Goal: Communication & Community: Answer question/provide support

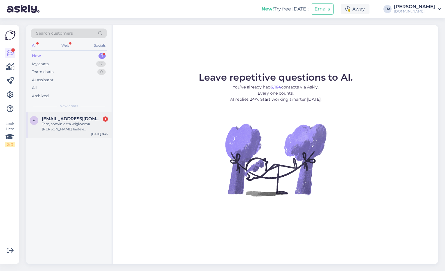
click at [93, 122] on div "Tere, soovin osta wigiwama [PERSON_NAME] lastele [PERSON_NAME] tumba juurde aga…" at bounding box center [75, 126] width 66 height 10
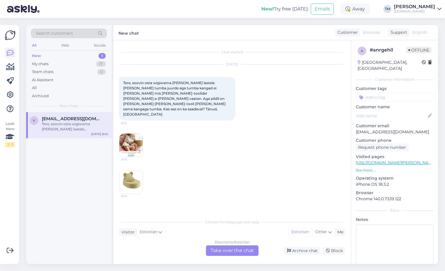
click at [138, 133] on img at bounding box center [130, 144] width 23 height 23
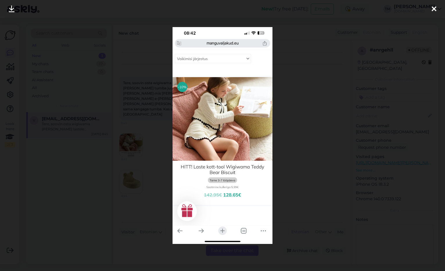
click at [128, 146] on div at bounding box center [222, 135] width 445 height 271
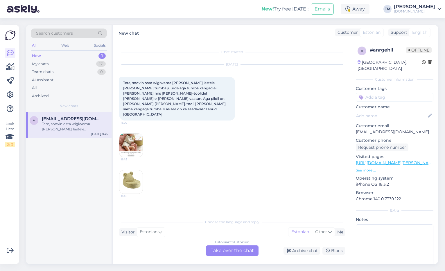
click at [229, 249] on div "Estonian to Estonian Take over the chat" at bounding box center [232, 250] width 53 height 10
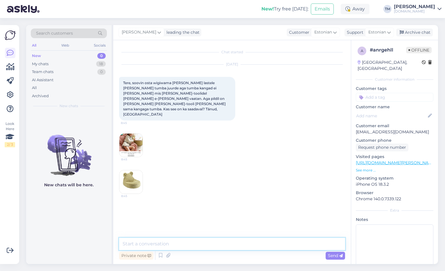
click at [213, 248] on textarea at bounding box center [232, 244] width 226 height 12
click at [130, 170] on img at bounding box center [130, 181] width 23 height 23
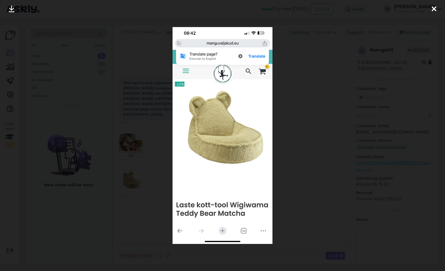
click at [155, 170] on div at bounding box center [222, 135] width 445 height 271
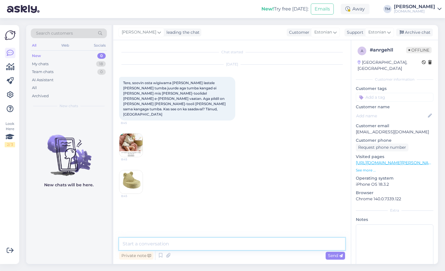
click at [170, 245] on textarea at bounding box center [232, 244] width 226 height 12
type textarea "Tere! Kohe uurin."
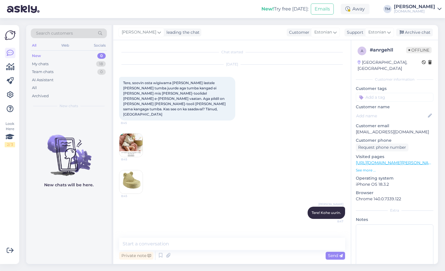
click at [138, 133] on img at bounding box center [130, 144] width 23 height 23
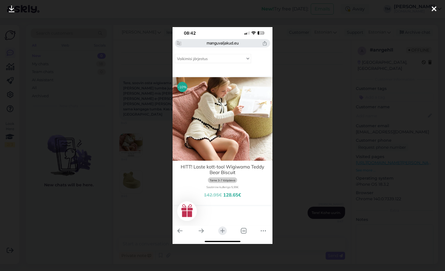
click at [153, 110] on div at bounding box center [222, 135] width 445 height 271
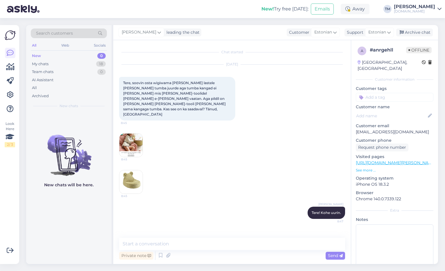
click at [138, 170] on img at bounding box center [130, 181] width 23 height 23
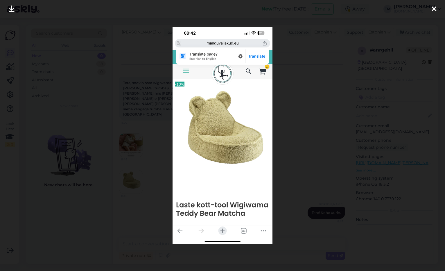
click at [138, 158] on div at bounding box center [222, 135] width 445 height 271
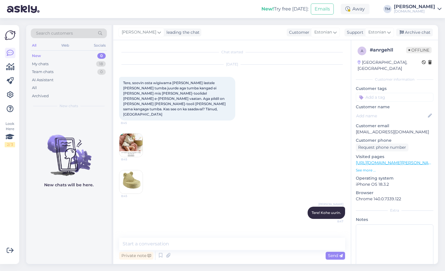
click at [133, 133] on img at bounding box center [130, 144] width 23 height 23
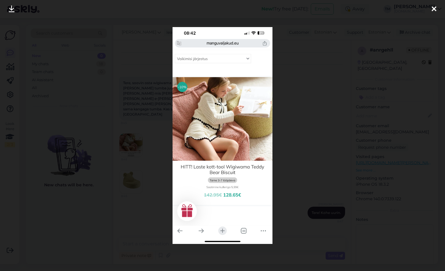
click at [133, 132] on div at bounding box center [222, 135] width 445 height 271
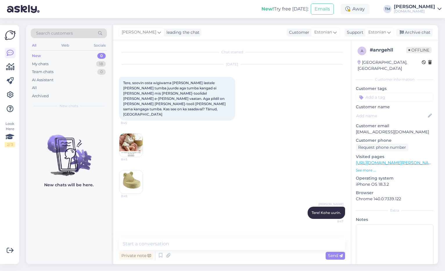
click at [136, 170] on img at bounding box center [130, 181] width 23 height 23
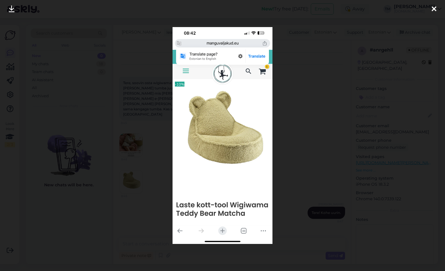
click at [136, 169] on div at bounding box center [222, 135] width 445 height 271
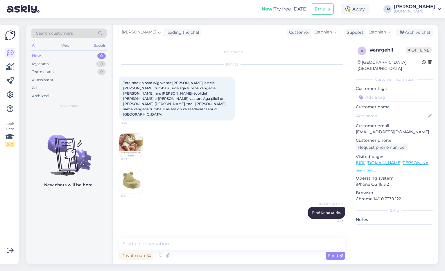
click at [136, 133] on img at bounding box center [130, 144] width 23 height 23
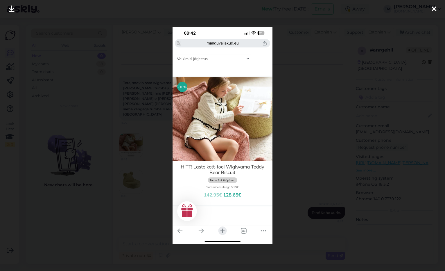
click at [136, 125] on div at bounding box center [222, 135] width 445 height 271
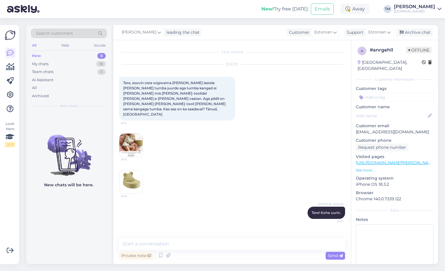
click at [132, 133] on img at bounding box center [130, 144] width 23 height 23
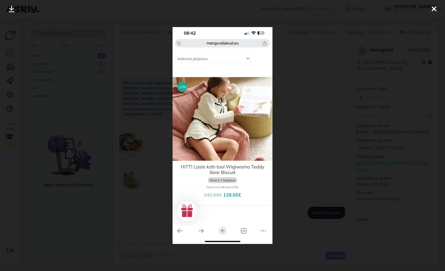
click at [132, 128] on div at bounding box center [222, 135] width 445 height 271
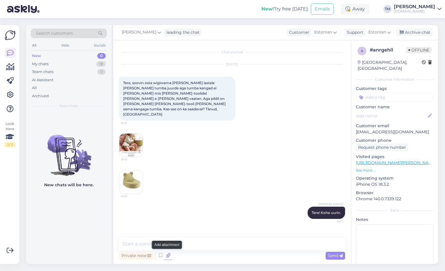
click at [169, 256] on icon at bounding box center [168, 255] width 8 height 9
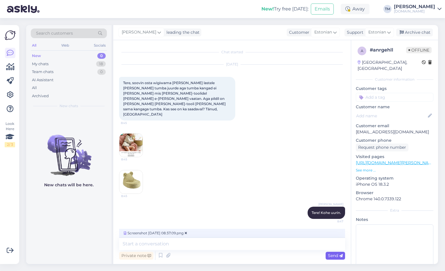
click at [333, 256] on span "Send" at bounding box center [335, 255] width 15 height 5
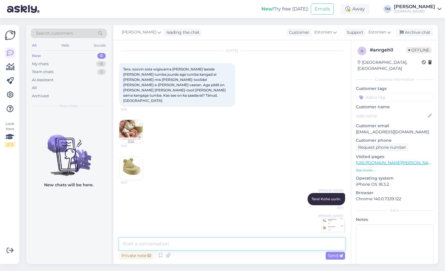
click at [260, 242] on textarea at bounding box center [232, 244] width 226 height 12
type textarea "Kas te soovite sellist komplekti?"
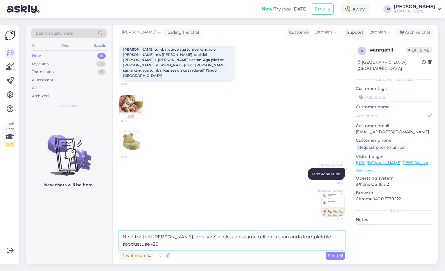
type textarea "Neid tooteid [PERSON_NAME] lehel veel ei ole, aga saame tellida ja saan anda ko…"
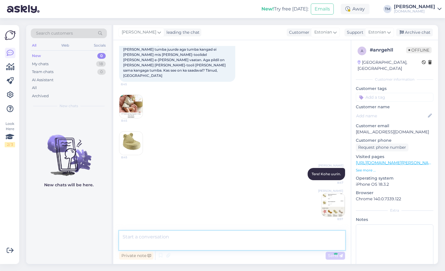
scroll to position [69, 0]
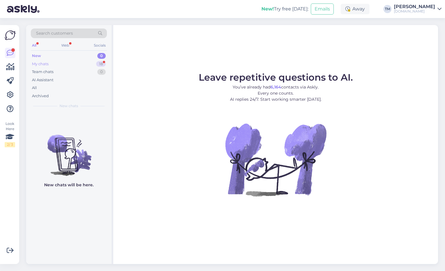
click at [60, 62] on div "My chats 18" at bounding box center [69, 64] width 76 height 8
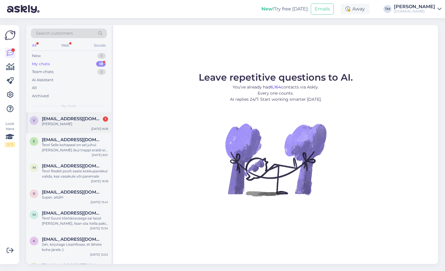
click at [73, 123] on div "[PERSON_NAME]" at bounding box center [75, 123] width 66 height 5
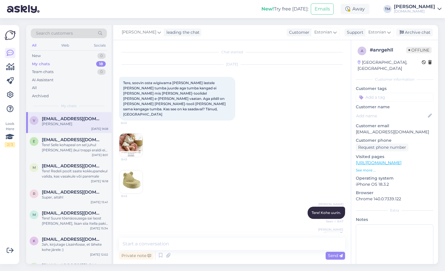
scroll to position [186, 0]
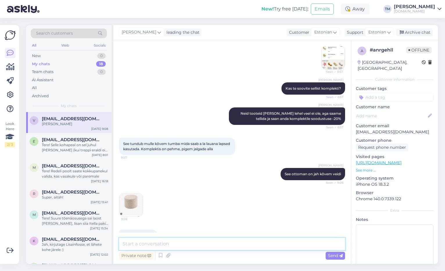
click at [147, 242] on textarea at bounding box center [232, 244] width 226 height 12
type textarea "See on ka täitsa olemas Matcha toonis"
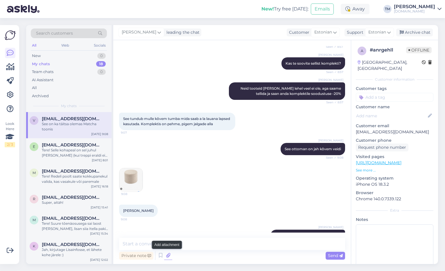
click at [170, 255] on icon at bounding box center [168, 255] width 8 height 9
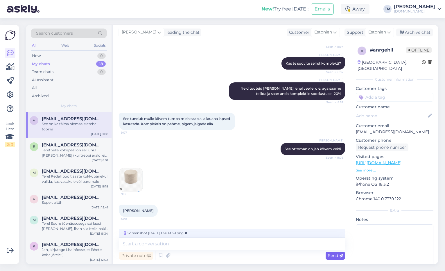
click at [338, 257] on span "Send" at bounding box center [335, 255] width 15 height 5
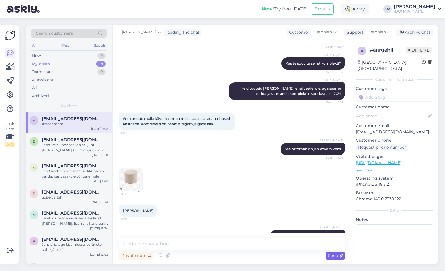
scroll to position [247, 0]
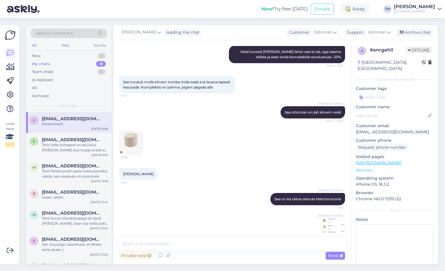
click at [337, 218] on img at bounding box center [333, 229] width 23 height 23
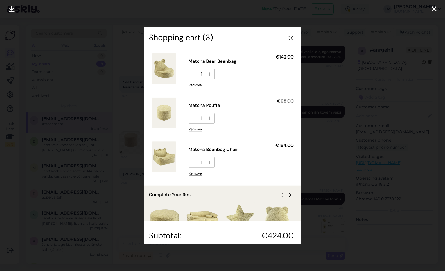
click at [332, 202] on div at bounding box center [222, 135] width 445 height 271
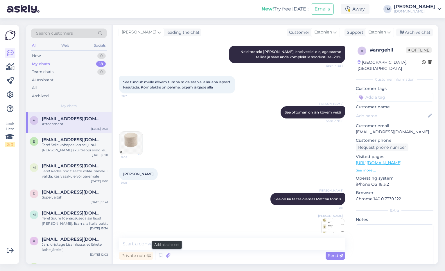
click at [167, 255] on icon at bounding box center [168, 255] width 8 height 9
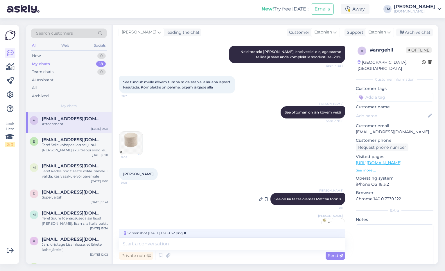
scroll to position [256, 0]
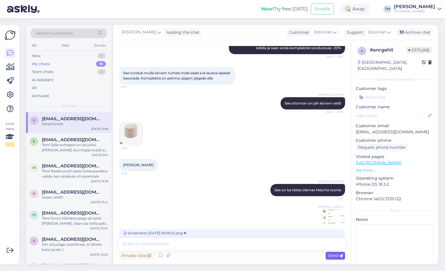
click at [336, 254] on span "Send" at bounding box center [335, 255] width 15 height 5
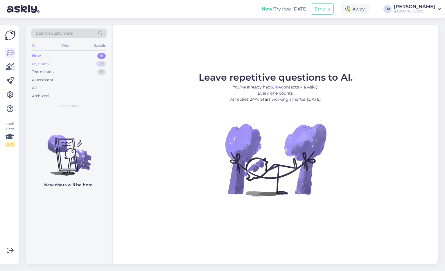
click at [58, 62] on div "My chats 18" at bounding box center [69, 64] width 76 height 8
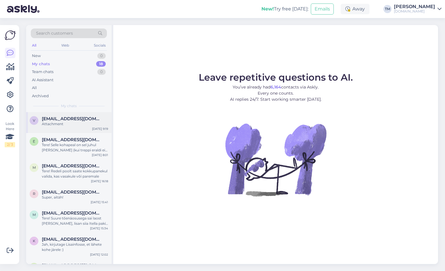
click at [77, 124] on div "Attachment" at bounding box center [75, 123] width 66 height 5
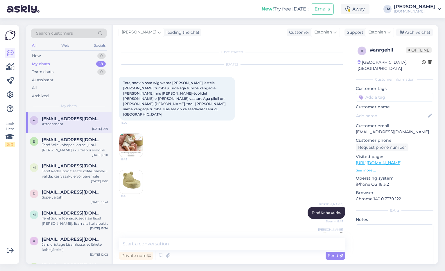
scroll to position [339, 0]
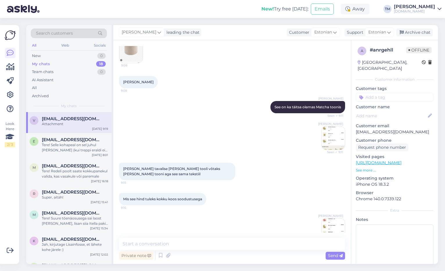
click at [335, 218] on img at bounding box center [333, 229] width 23 height 23
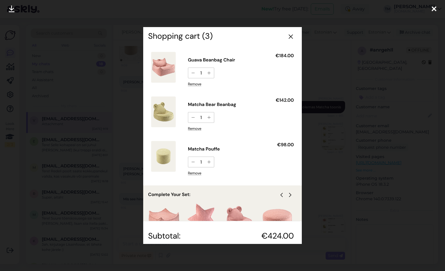
click at [134, 83] on div at bounding box center [222, 135] width 445 height 271
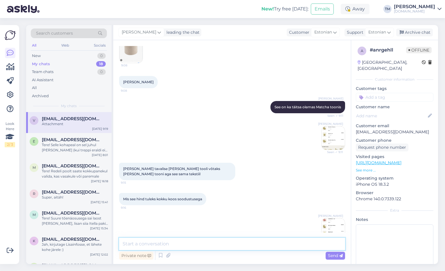
click at [282, 245] on textarea at bounding box center [232, 244] width 226 height 12
type textarea "Kokku tuleks 339.20€ + kuller 5.99€"
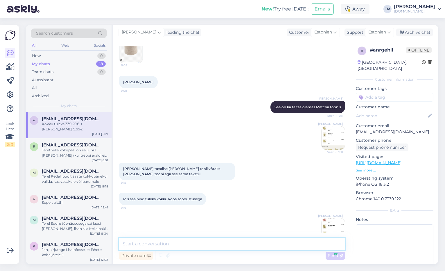
scroll to position [364, 0]
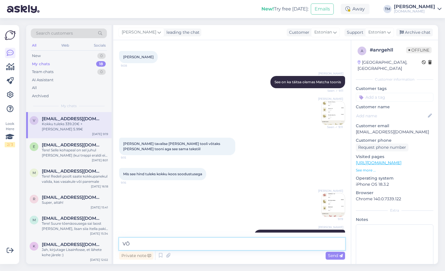
type textarea "V"
type textarea "Saan teile tellimuse ära vormistada, sel juhul lisage palun aadress ja telefon …"
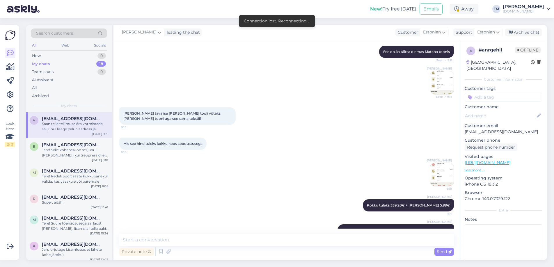
scroll to position [395, 0]
